Goal: Information Seeking & Learning: Find specific page/section

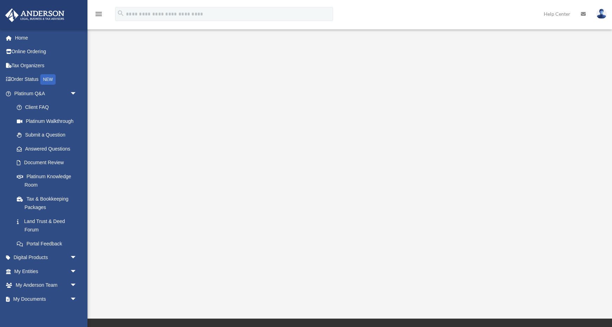
scroll to position [21, 0]
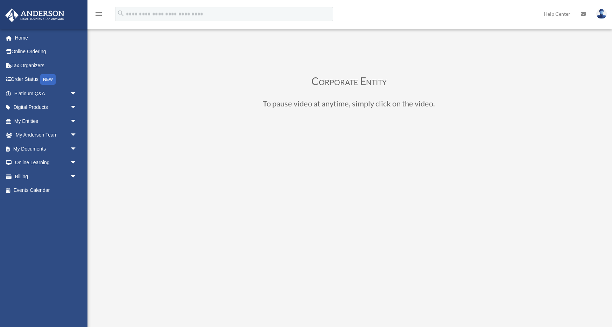
scroll to position [56, 0]
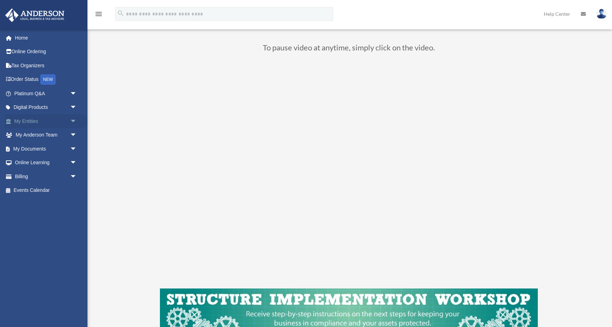
click at [36, 122] on link "My Entities arrow_drop_down" at bounding box center [46, 121] width 83 height 14
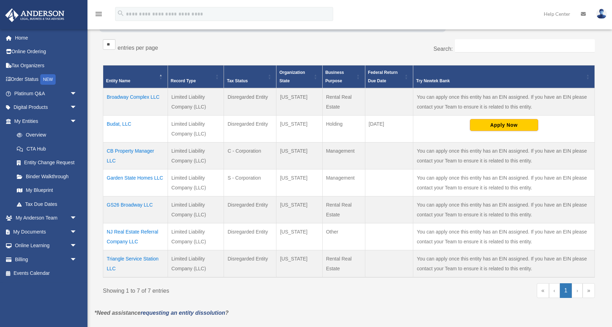
scroll to position [114, 0]
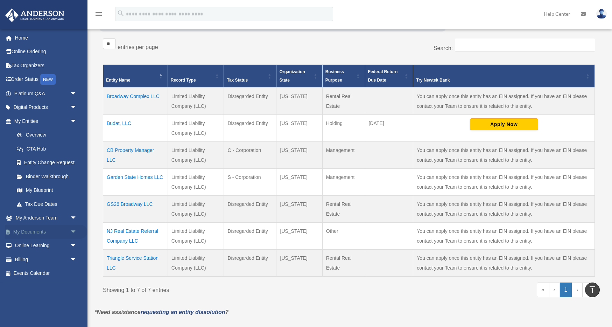
click at [43, 230] on link "My Documents arrow_drop_down" at bounding box center [46, 232] width 83 height 14
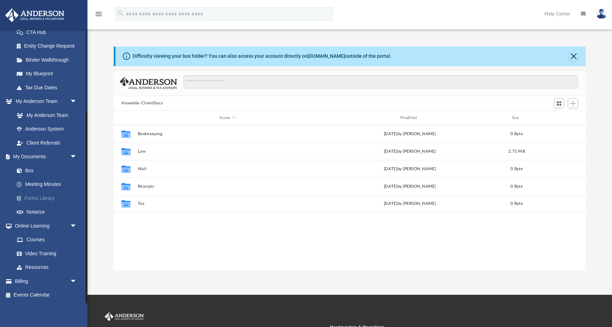
scroll to position [159, 472]
click at [31, 172] on link "Box" at bounding box center [49, 170] width 78 height 14
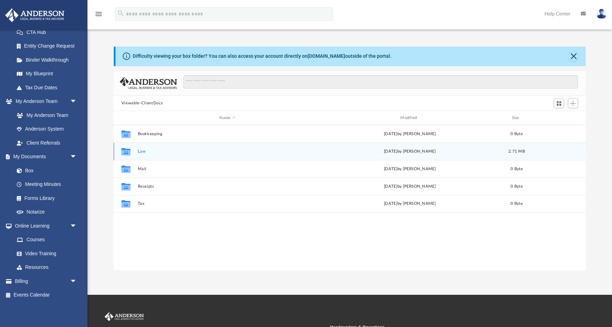
click at [135, 155] on div "Collaborated Folder Law [DATE] by [PERSON_NAME] 2.71 MB" at bounding box center [350, 150] width 472 height 17
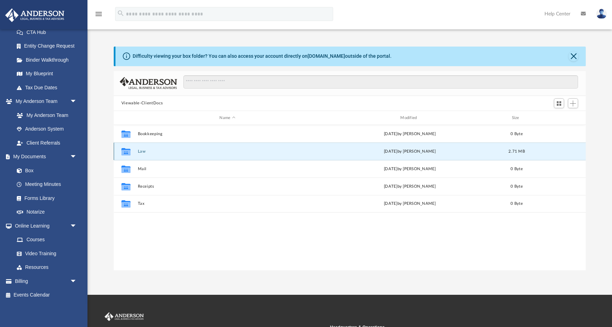
click at [145, 154] on div "Collaborated Folder Law [DATE] by [PERSON_NAME] 2.71 MB" at bounding box center [350, 150] width 472 height 17
click at [160, 152] on button "Law" at bounding box center [226, 151] width 179 height 5
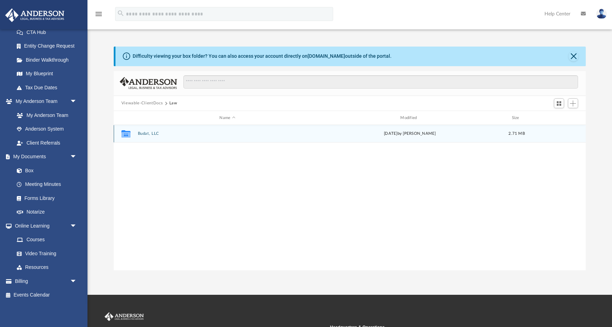
click at [177, 140] on div "Collaborated Folder Budat, LLC [DATE] by [PERSON_NAME] 2.71 MB" at bounding box center [350, 133] width 472 height 17
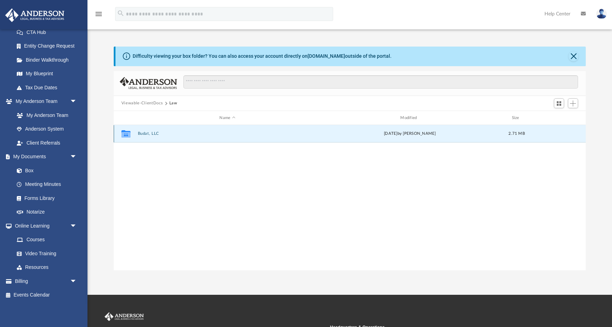
click at [146, 133] on button "Budat, LLC" at bounding box center [226, 134] width 179 height 5
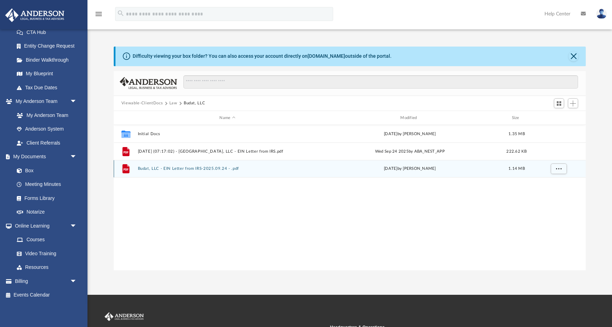
click at [263, 167] on button "Budat, LLC - EIN Letter from IRS-2025.09.24 - .pdf" at bounding box center [226, 168] width 179 height 5
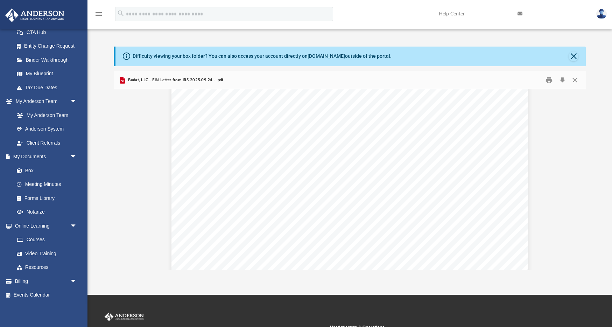
scroll to position [0, 0]
click at [577, 81] on button "Close" at bounding box center [574, 79] width 13 height 11
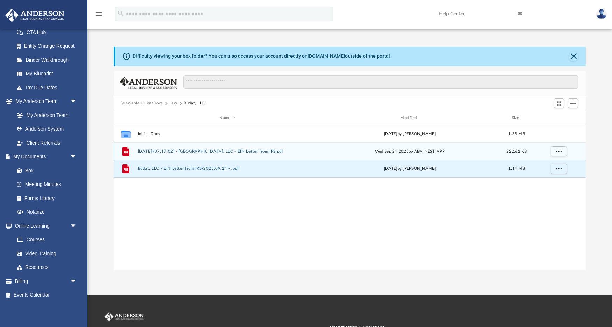
click at [283, 154] on div "File 2025.09.24 (07:17:02) - Budat, LLC - EIN Letter from IRS.pdf Wed Sep 24 20…" at bounding box center [350, 150] width 472 height 17
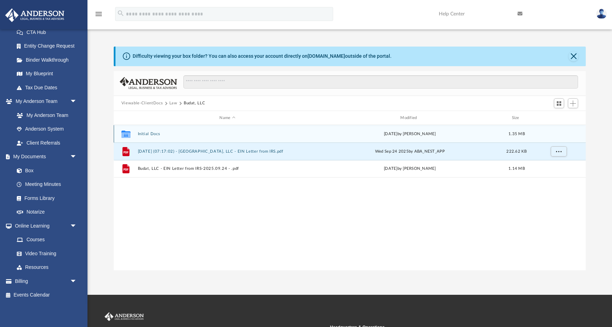
click at [277, 137] on div "Collaborated Folder Initial Docs Tue Sep 16 2025 by Crayton Olivieri 1.35 MB" at bounding box center [350, 133] width 472 height 17
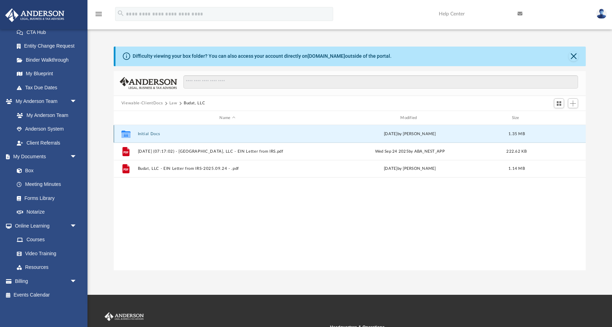
click at [277, 137] on div "Collaborated Folder Initial Docs Tue Sep 16 2025 by Crayton Olivieri 1.35 MB" at bounding box center [350, 133] width 472 height 17
click at [125, 133] on icon "grid" at bounding box center [125, 135] width 9 height 6
click at [146, 133] on button "Initial Docs" at bounding box center [226, 134] width 179 height 5
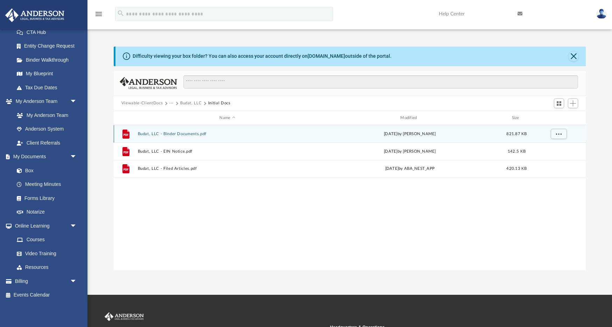
click at [185, 135] on button "Budat, LLC - Binder Documents.pdf" at bounding box center [226, 134] width 179 height 5
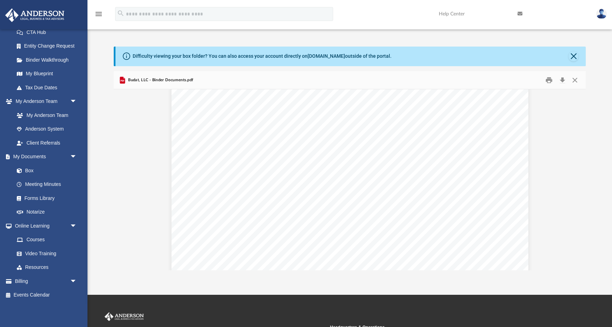
scroll to position [32345, 0]
click at [572, 57] on button "Close" at bounding box center [573, 56] width 10 height 10
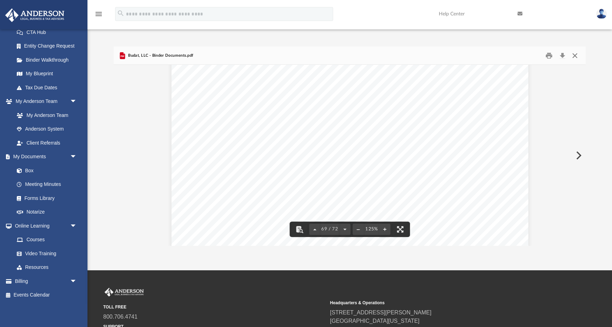
click at [575, 58] on button "Close" at bounding box center [574, 55] width 13 height 11
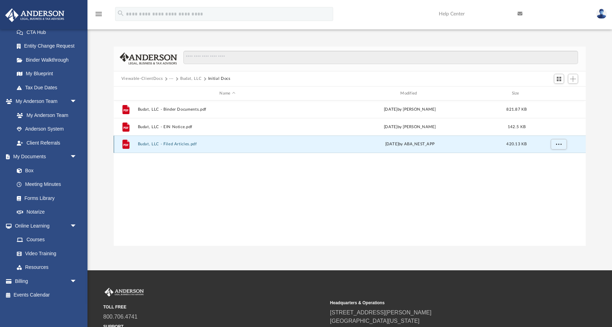
click at [176, 145] on button "Budat, LLC - Filed Articles.pdf" at bounding box center [226, 144] width 179 height 5
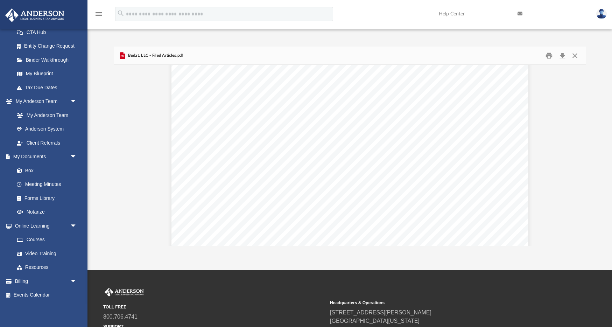
scroll to position [116, 0]
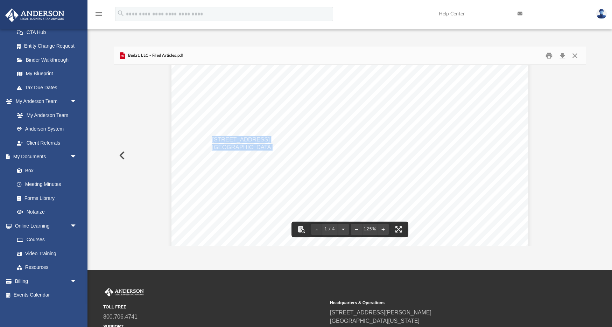
drag, startPoint x: 213, startPoint y: 140, endPoint x: 264, endPoint y: 146, distance: 51.8
click at [264, 146] on div "Wyoming Secretary of State Herschler Bldg East, Ste.100 & 101 Cheyenne, WY 8200…" at bounding box center [349, 184] width 357 height 462
click at [327, 133] on span "The mailing address of the limited liability company is:" at bounding box center [287, 131] width 151 height 6
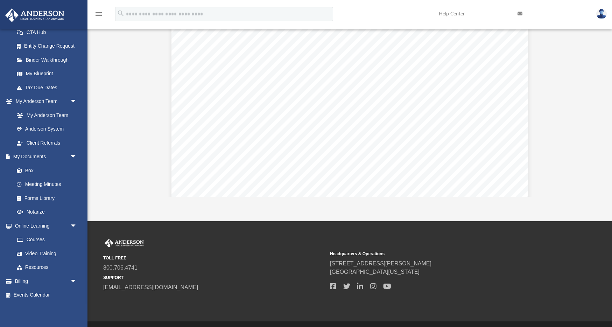
scroll to position [159, 472]
